Goal: Check status: Check status

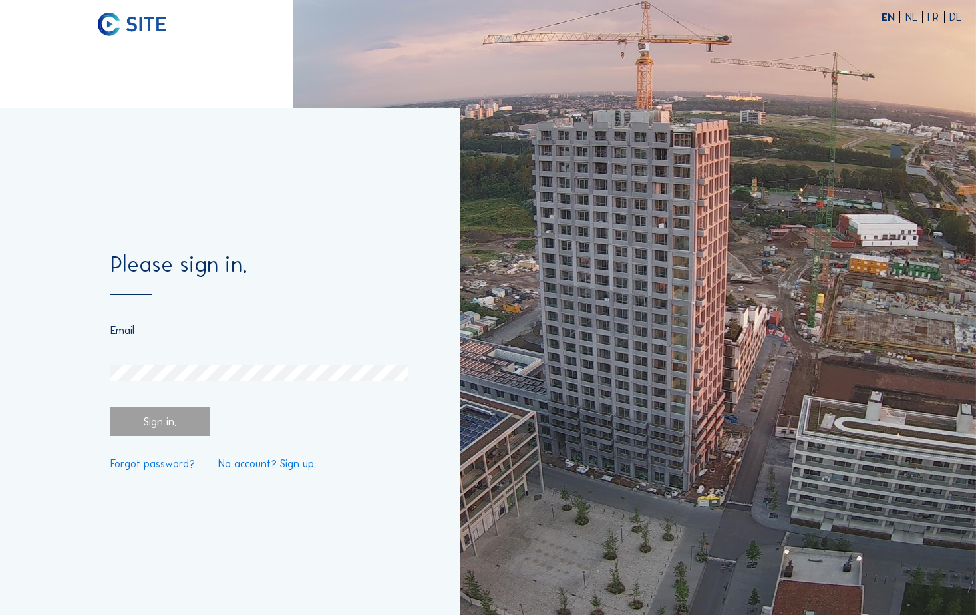
type input "[PERSON_NAME][EMAIL_ADDRESS][DOMAIN_NAME]"
click at [176, 424] on div "Sign in." at bounding box center [160, 421] width 100 height 29
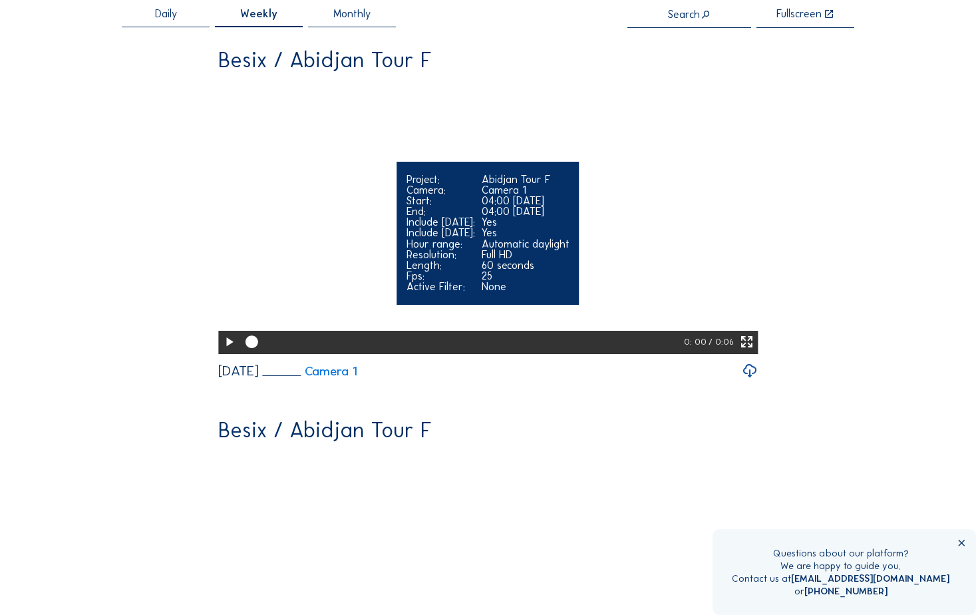
scroll to position [67, 0]
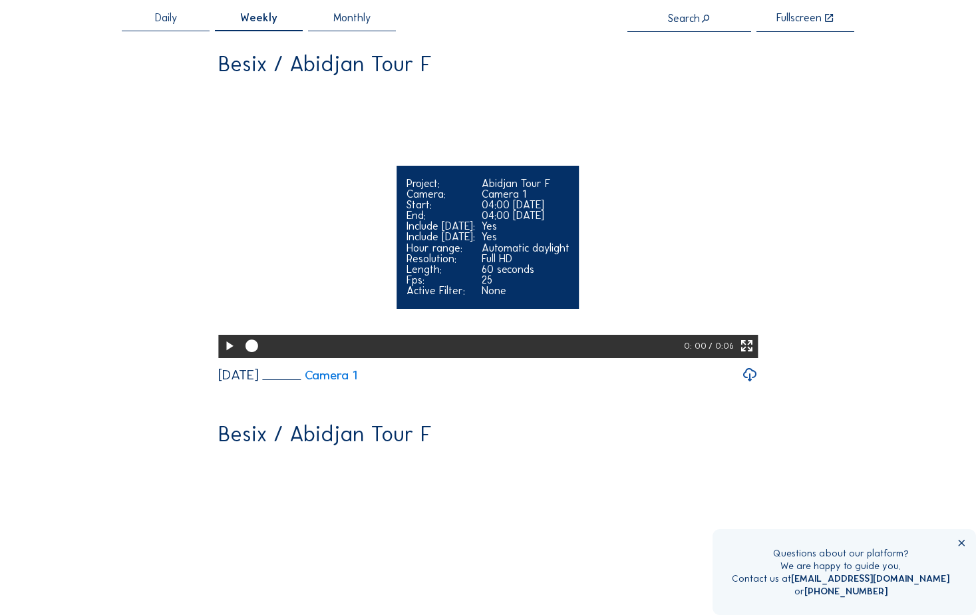
click at [536, 242] on div "Yes" at bounding box center [526, 237] width 88 height 11
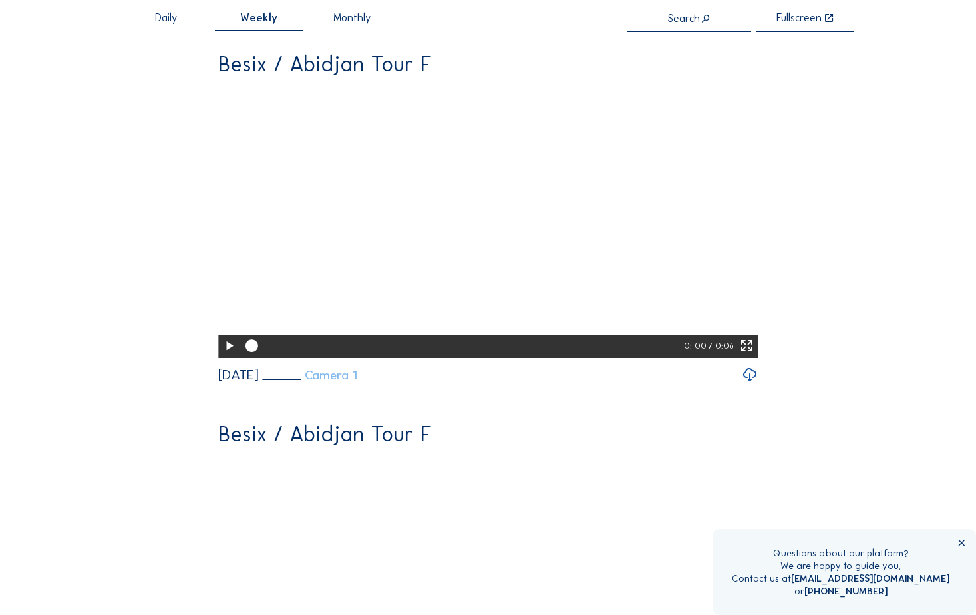
click at [357, 381] on link "Camera 1" at bounding box center [310, 375] width 94 height 13
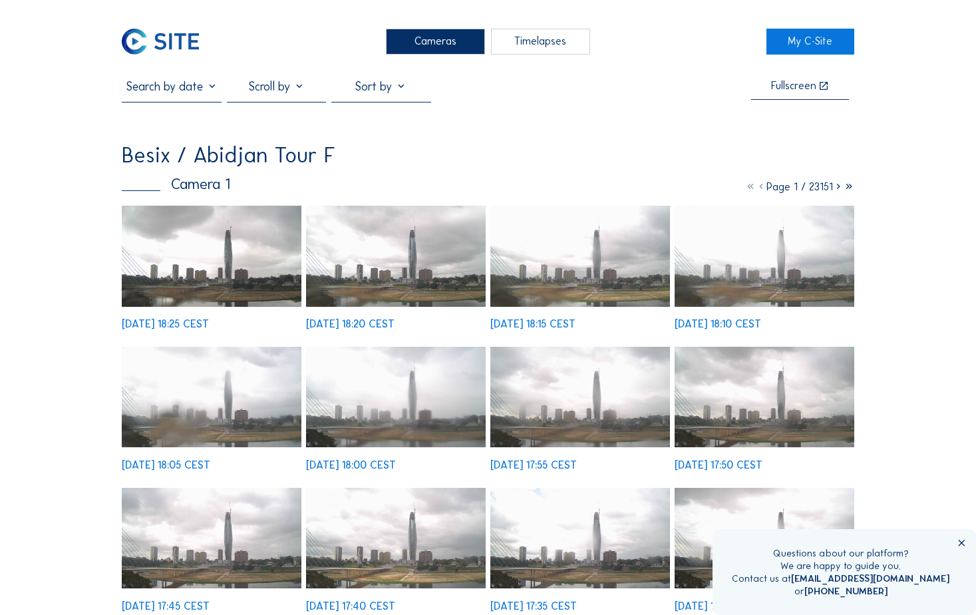
click at [402, 548] on img at bounding box center [395, 538] width 179 height 100
